Goal: Find specific page/section: Find specific page/section

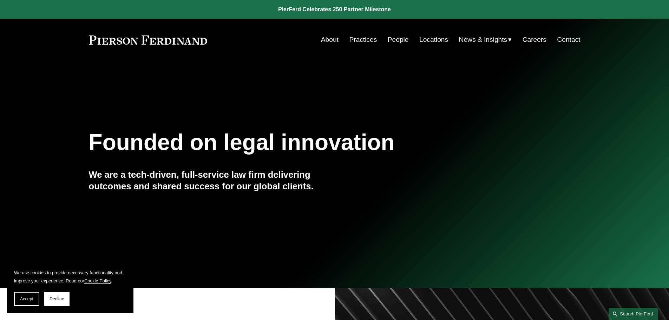
click at [366, 39] on link "Practices" at bounding box center [363, 39] width 28 height 13
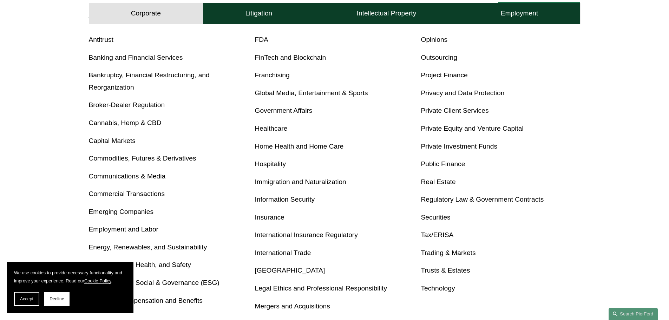
scroll to position [316, 0]
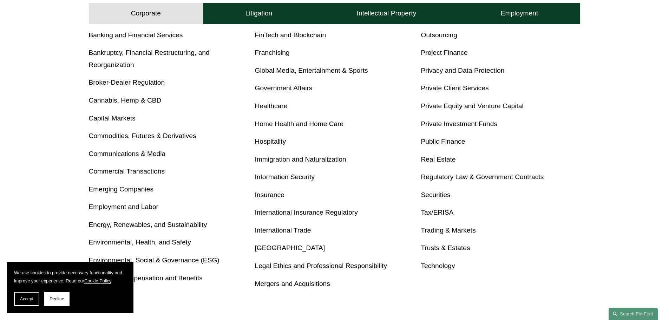
click at [435, 213] on link "Tax/ERISA" at bounding box center [437, 212] width 33 height 7
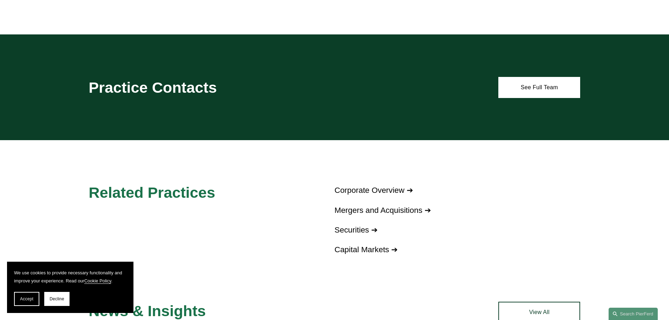
scroll to position [597, 0]
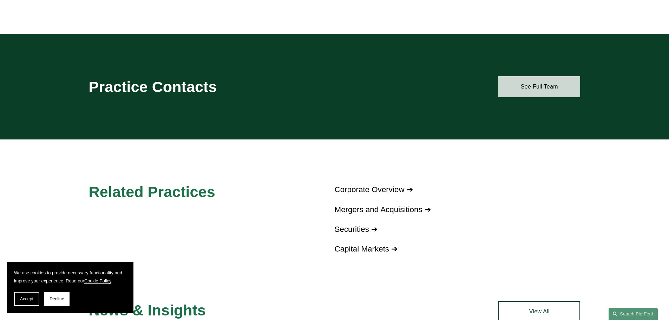
click at [521, 91] on link "See Full Team" at bounding box center [539, 86] width 82 height 21
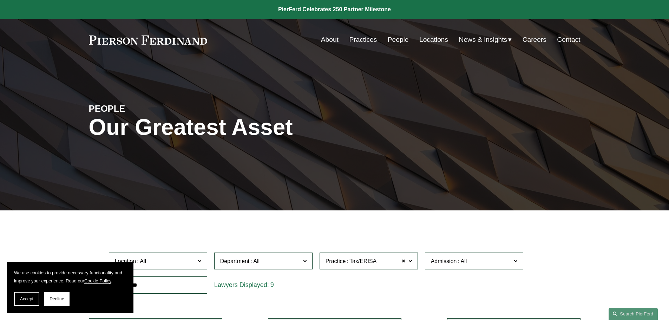
click at [394, 41] on link "People" at bounding box center [398, 39] width 21 height 13
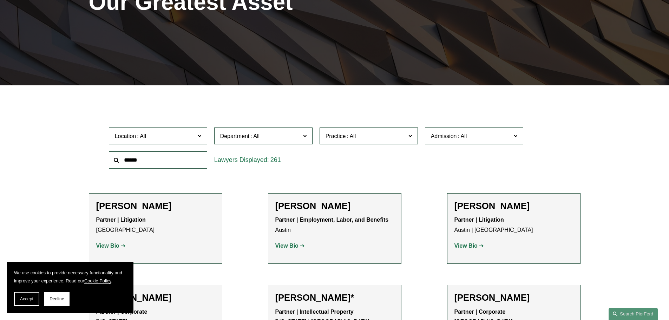
scroll to position [140, 0]
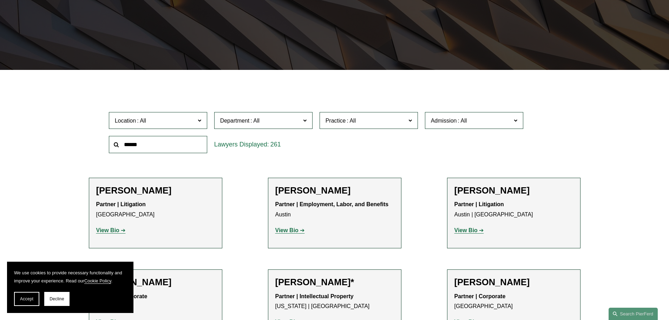
click at [172, 119] on span "Location" at bounding box center [155, 120] width 80 height 9
click at [0, 0] on link "Dallas" at bounding box center [0, 0] width 0 height 0
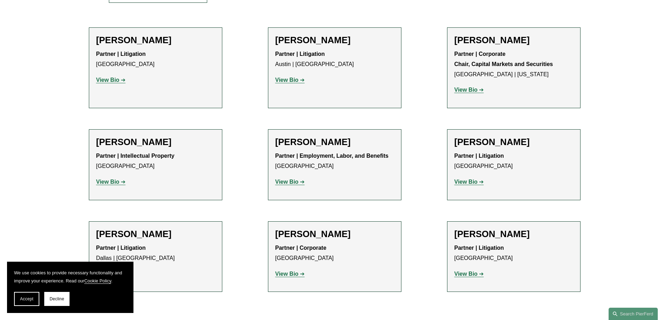
scroll to position [316, 0]
